Goal: Transaction & Acquisition: Obtain resource

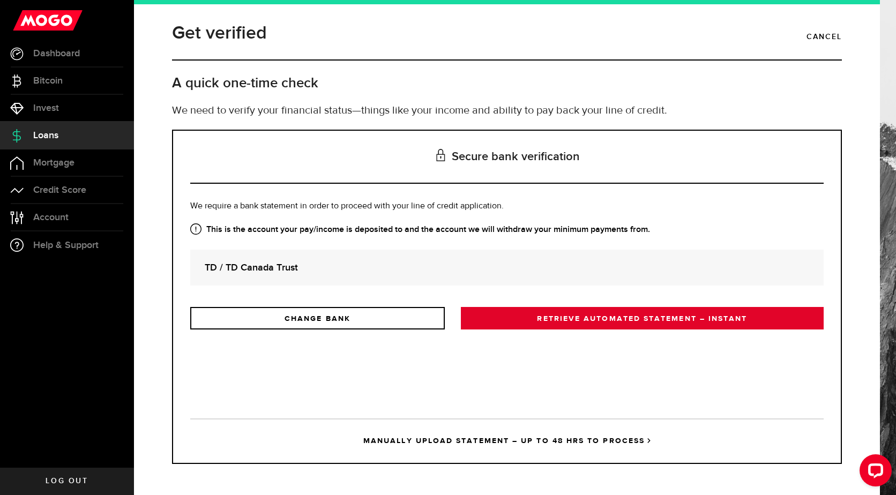
click at [677, 319] on link "RETRIEVE AUTOMATED STATEMENT – INSTANT" at bounding box center [642, 318] width 363 height 23
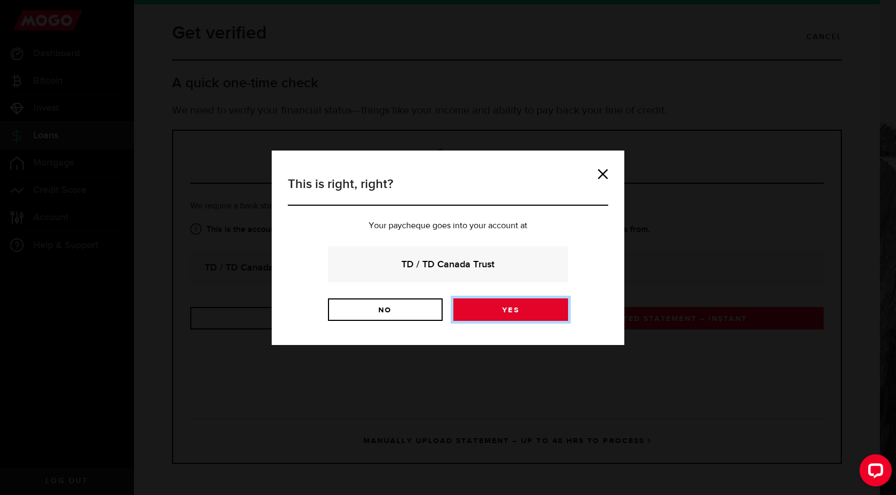
click at [525, 318] on link "Yes" at bounding box center [510, 309] width 115 height 23
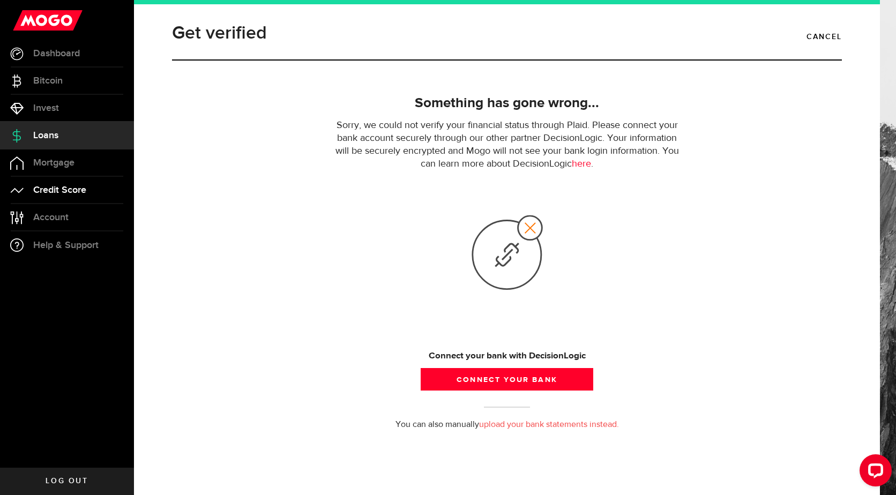
click at [76, 184] on link "Credit Score" at bounding box center [67, 190] width 134 height 27
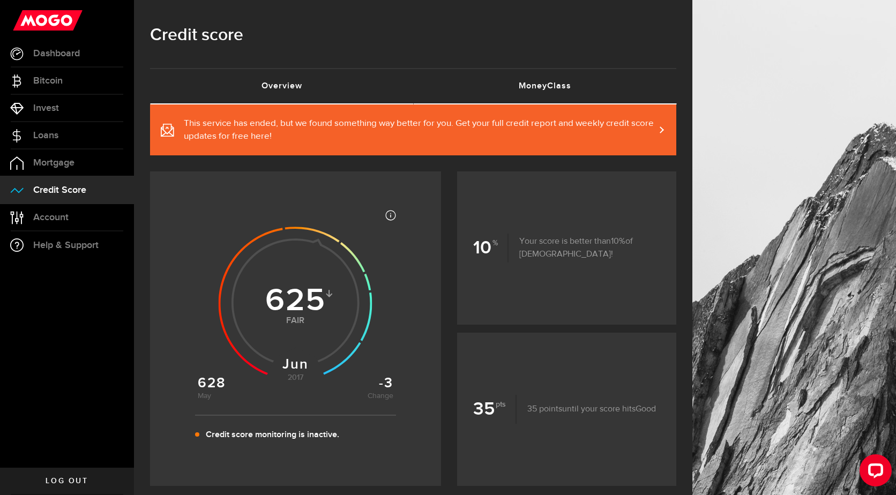
click at [554, 79] on link "MoneyClass (requires attention)" at bounding box center [544, 86] width 263 height 34
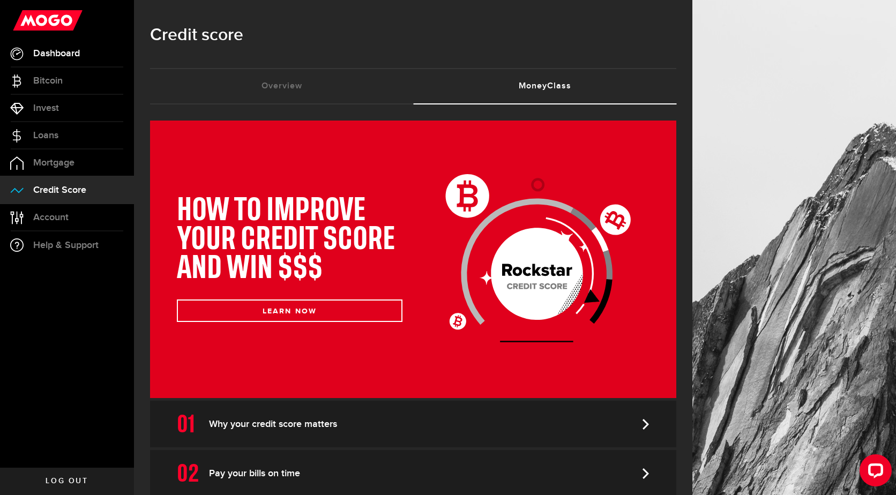
click at [64, 49] on span "Dashboard" at bounding box center [56, 54] width 47 height 10
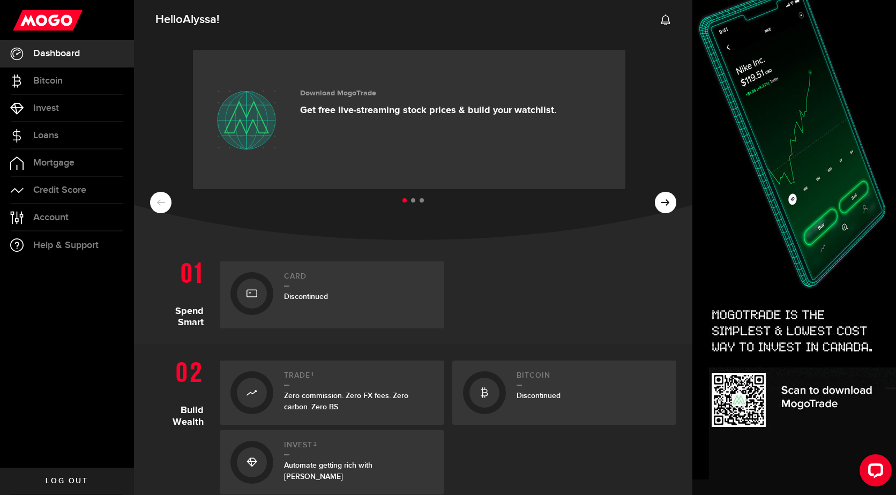
click at [315, 282] on h2 "Card" at bounding box center [358, 279] width 149 height 14
drag, startPoint x: 315, startPoint y: 282, endPoint x: 288, endPoint y: 282, distance: 26.8
click at [289, 282] on h2 "Card" at bounding box center [358, 279] width 149 height 14
click at [364, 300] on div "Discontinued" at bounding box center [358, 296] width 149 height 11
